Goal: Book appointment/travel/reservation

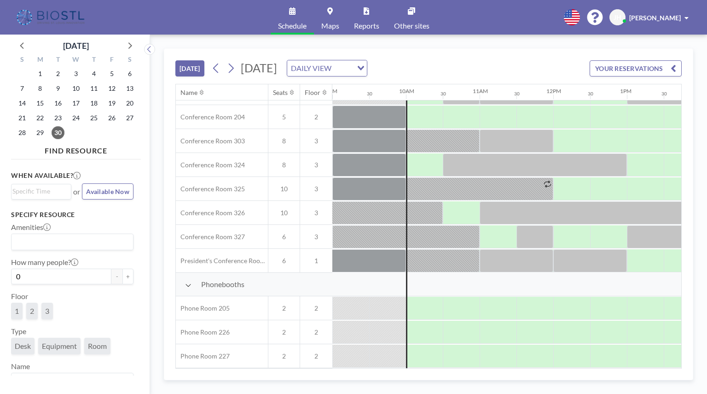
scroll to position [334, 663]
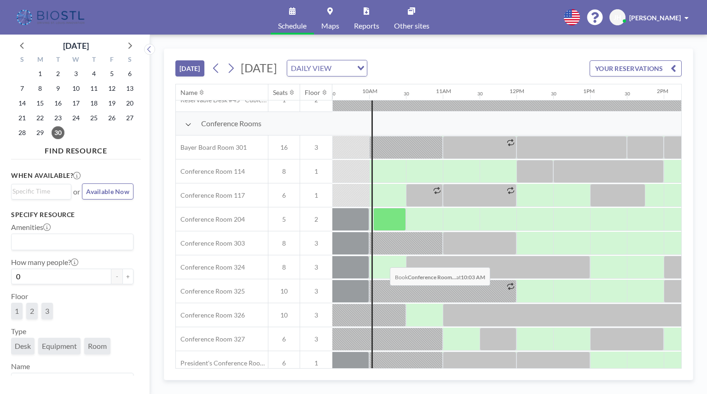
scroll to position [276, 700]
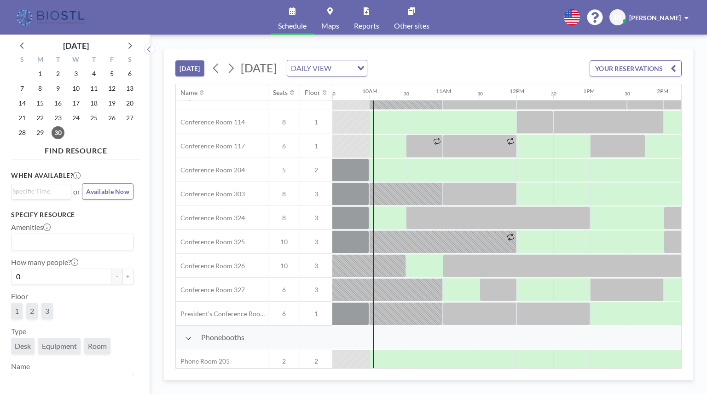
click at [489, 16] on div "Schedule Maps Reports Other sites English Polski 日本語 Española JH John Hoskins" at bounding box center [353, 17] width 707 height 35
click at [388, 170] on div at bounding box center [390, 169] width 31 height 23
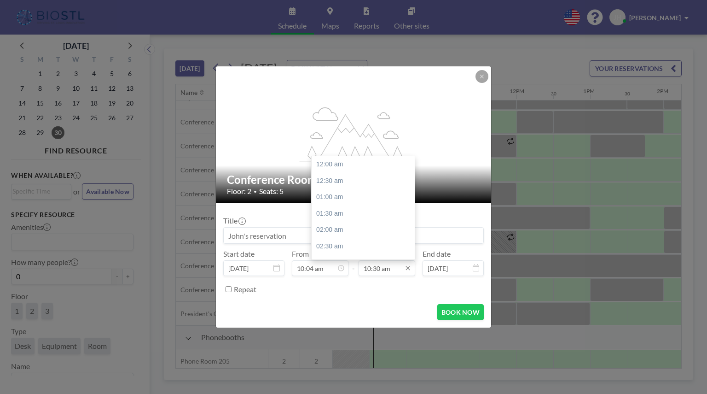
scroll to position [344, 0]
click at [336, 181] on div "11:00 am" at bounding box center [366, 181] width 108 height 17
type input "11:00 am"
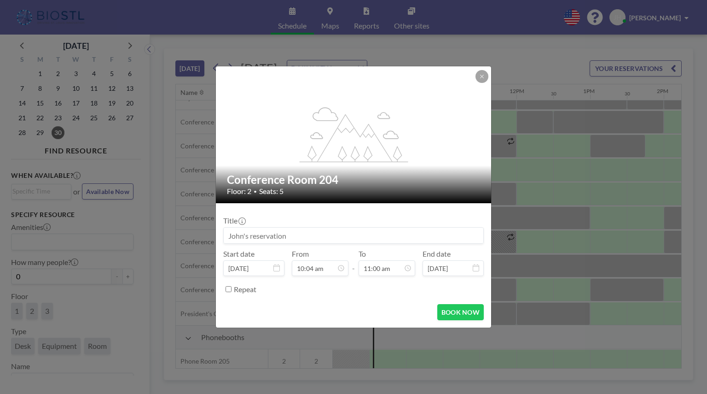
click at [313, 233] on input at bounding box center [354, 235] width 260 height 16
type input "Panome Bio"
click at [483, 77] on icon at bounding box center [481, 76] width 3 height 3
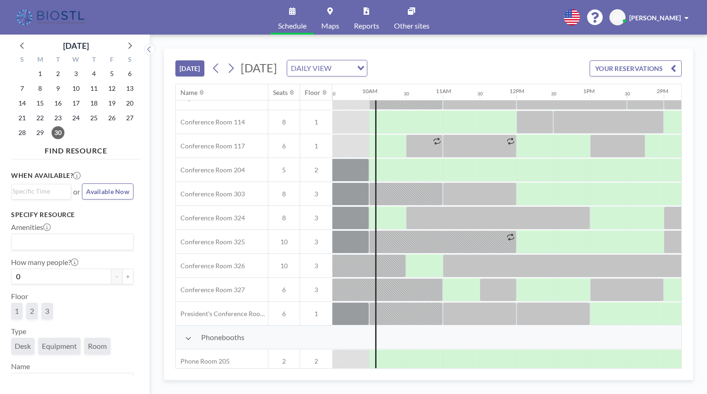
click at [501, 52] on div "TODAY Tuesday, September 30, 2025 DAILY VIEW Loading... YOUR RESERVATIONS" at bounding box center [428, 66] width 507 height 35
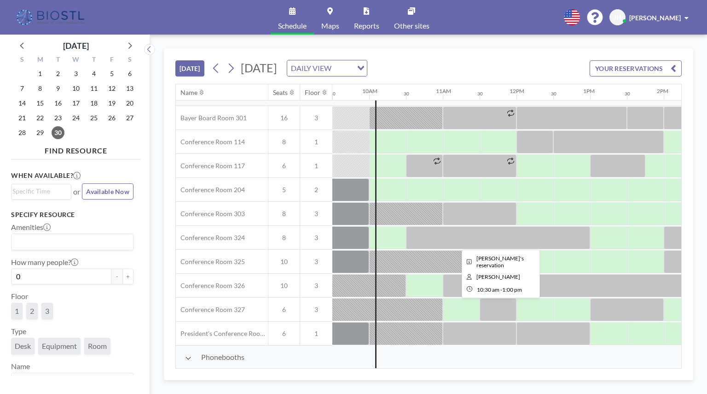
scroll to position [257, 700]
